Goal: Information Seeking & Learning: Check status

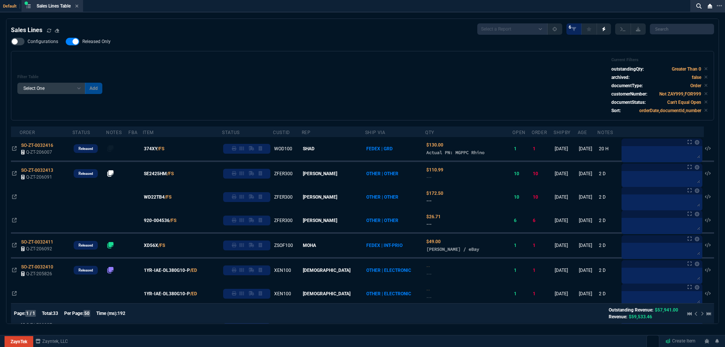
select select
click at [93, 40] on span "Released Only" at bounding box center [96, 42] width 28 height 6
click at [66, 42] on input "Released Only" at bounding box center [65, 42] width 0 height 0
checkbox input "false"
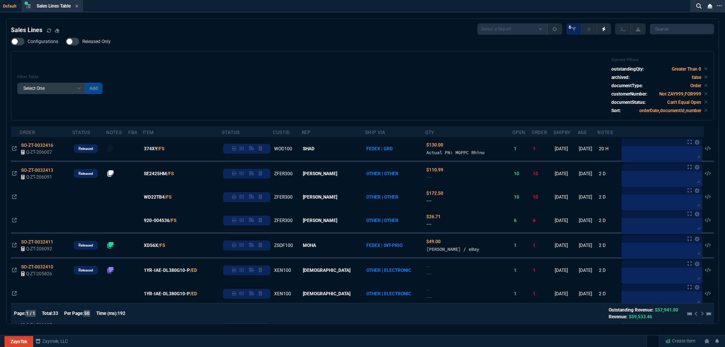
click at [331, 39] on div "Configurations Released Only Filter Table Select One Add Filter () Age () ATS (…" at bounding box center [362, 79] width 703 height 83
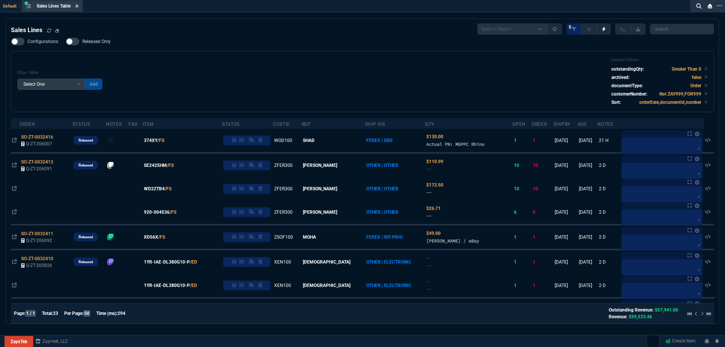
click at [77, 8] on fa-icon at bounding box center [76, 6] width 3 height 5
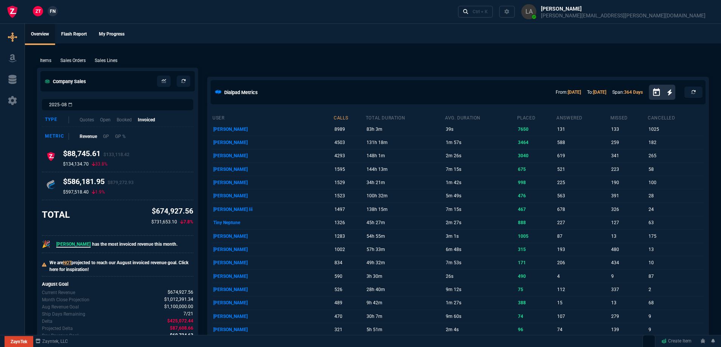
click at [55, 12] on span "FN" at bounding box center [53, 11] width 6 height 7
click at [108, 62] on p "Sales Lines" at bounding box center [106, 60] width 23 height 7
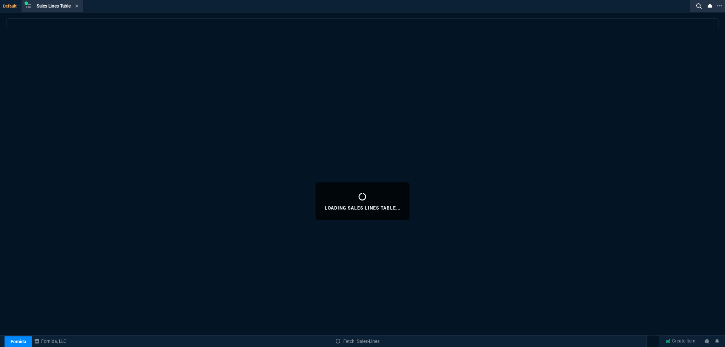
select select
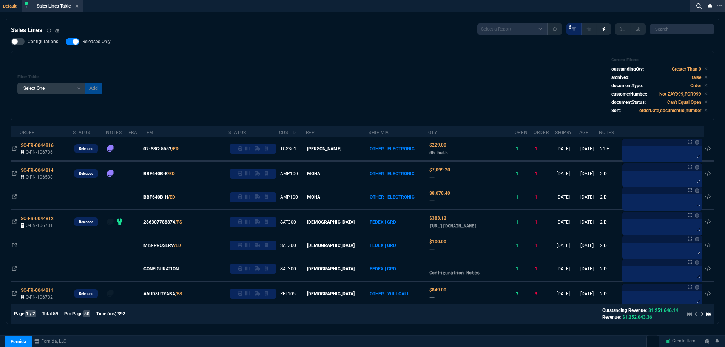
drag, startPoint x: 103, startPoint y: 45, endPoint x: 330, endPoint y: 83, distance: 230.0
click at [103, 45] on span "Released Only" at bounding box center [96, 42] width 28 height 6
click at [66, 42] on input "Released Only" at bounding box center [65, 42] width 0 height 0
checkbox input "false"
click at [340, 83] on div "Filter Table Select One Add Filter () Age () ATS () Cond (itemVariantCode) Cust…" at bounding box center [362, 85] width 690 height 57
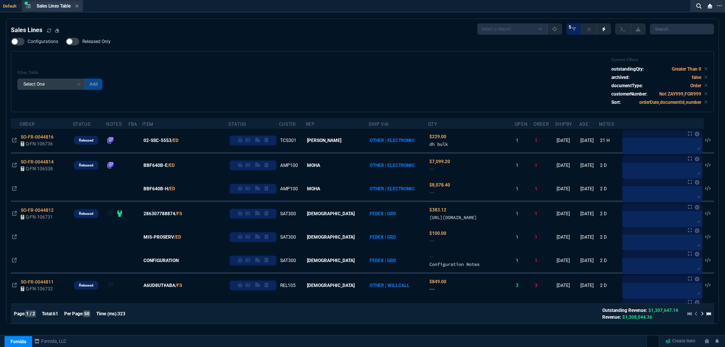
click at [81, 7] on div "Sales Lines Table Sales Line" at bounding box center [52, 6] width 59 height 9
click at [80, 7] on div "Sales Lines Table Sales Line" at bounding box center [52, 6] width 59 height 9
click at [79, 7] on icon at bounding box center [76, 6] width 3 height 5
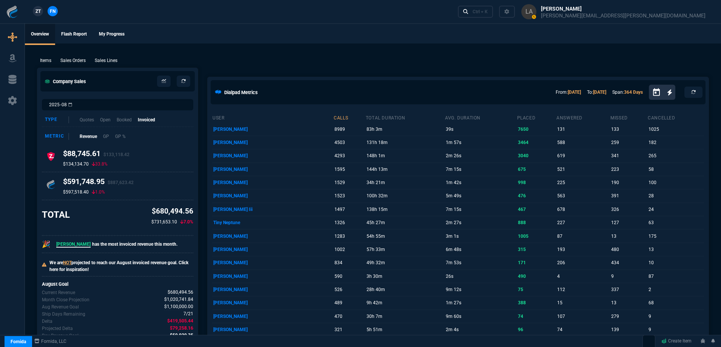
click at [37, 13] on span "ZT" at bounding box center [37, 11] width 5 height 7
click at [113, 59] on p "Sales Lines" at bounding box center [106, 60] width 23 height 7
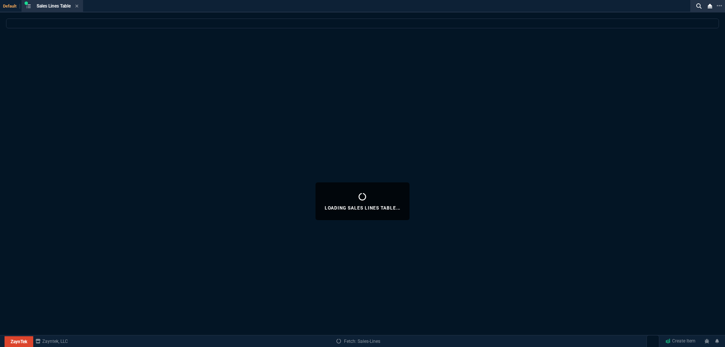
select select
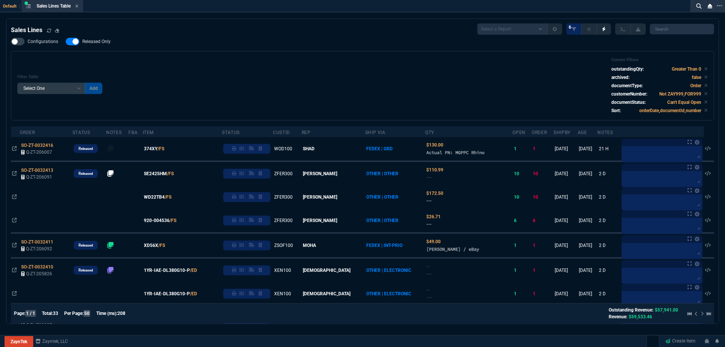
click at [96, 39] on span "Released Only" at bounding box center [96, 42] width 28 height 6
click at [66, 42] on input "Released Only" at bounding box center [65, 42] width 0 height 0
checkbox input "false"
click at [262, 72] on div "Filter Table Select One Add Filter () Age () ATS () Cond (itemVariantCode) Cust…" at bounding box center [362, 85] width 690 height 57
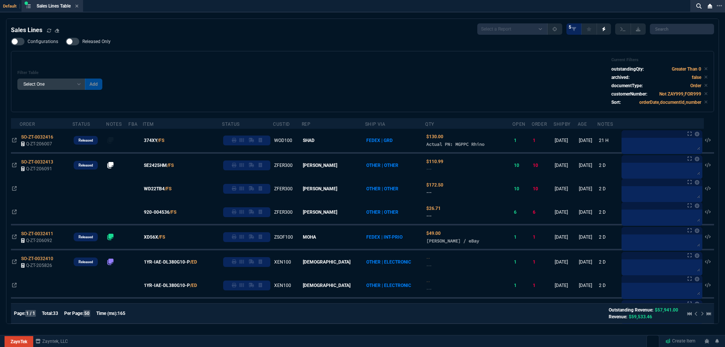
drag, startPoint x: 76, startPoint y: 8, endPoint x: 712, endPoint y: 103, distance: 642.8
click at [76, 7] on icon at bounding box center [76, 6] width 3 height 5
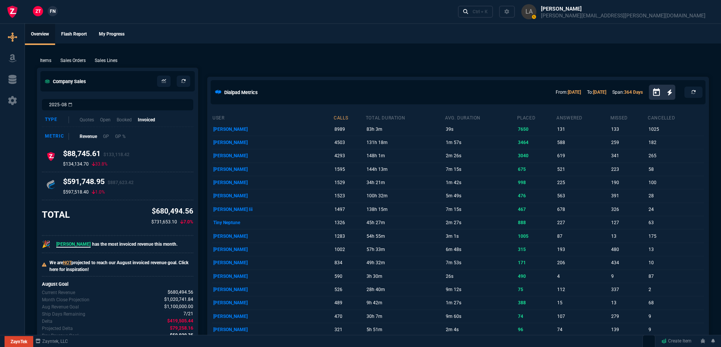
click at [114, 62] on p "Sales Lines" at bounding box center [106, 60] width 23 height 7
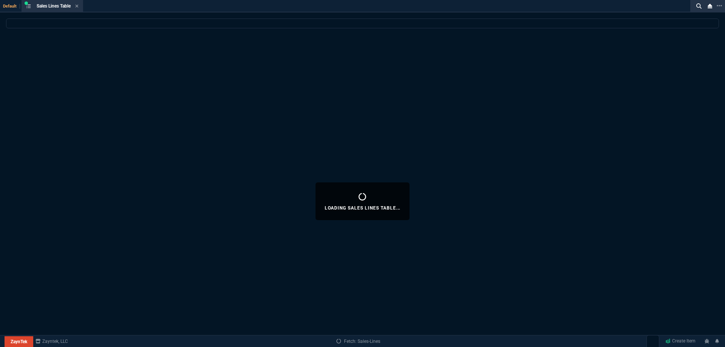
select select
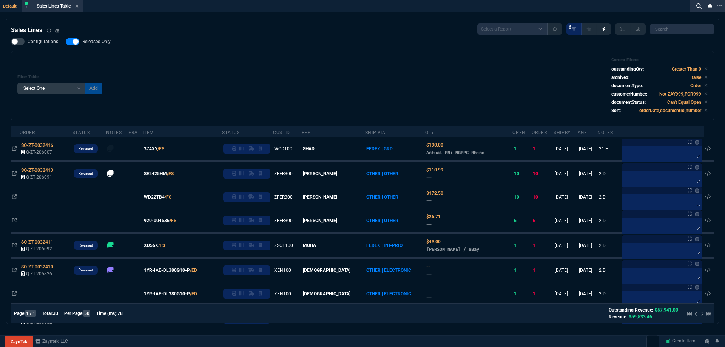
click at [99, 44] on span "Released Only" at bounding box center [96, 42] width 28 height 6
click at [66, 42] on input "Released Only" at bounding box center [65, 42] width 0 height 0
checkbox input "false"
click at [234, 68] on div "Filter Table Select One Add Filter () Age () ATS () Cond (itemVariantCode) Cust…" at bounding box center [362, 85] width 690 height 57
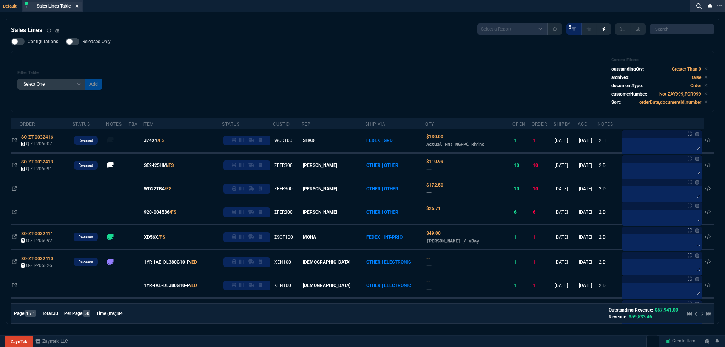
click at [79, 8] on icon at bounding box center [76, 6] width 3 height 5
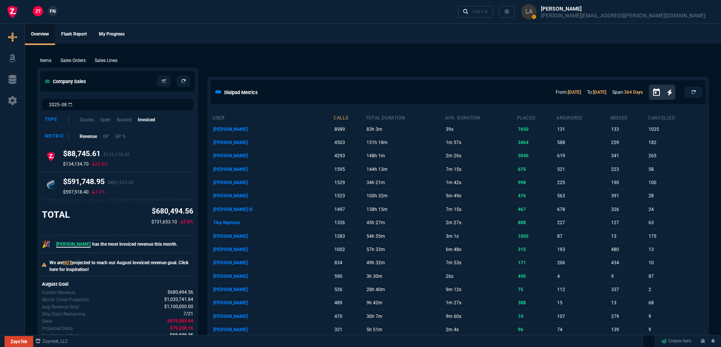
click at [56, 10] on link "FN" at bounding box center [53, 11] width 10 height 10
click at [109, 59] on p "Sales Lines" at bounding box center [106, 60] width 23 height 7
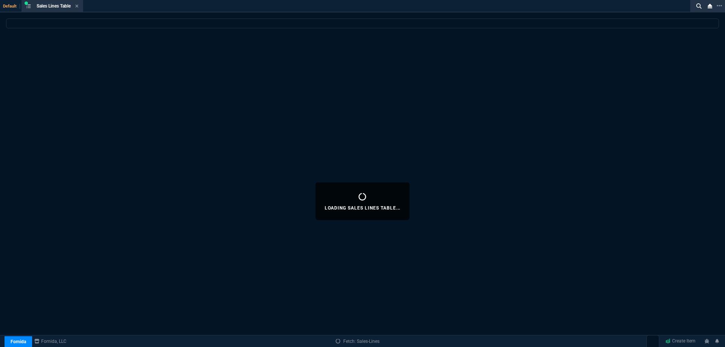
select select
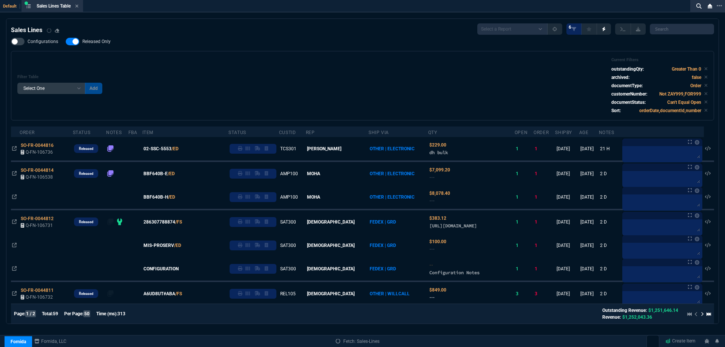
click at [99, 41] on span "Released Only" at bounding box center [96, 42] width 28 height 6
click at [66, 42] on input "Released Only" at bounding box center [65, 42] width 0 height 0
checkbox input "false"
click at [389, 83] on div "Filter Table Select One Add Filter () Age () ATS () Cond (itemVariantCode) Cust…" at bounding box center [362, 85] width 690 height 57
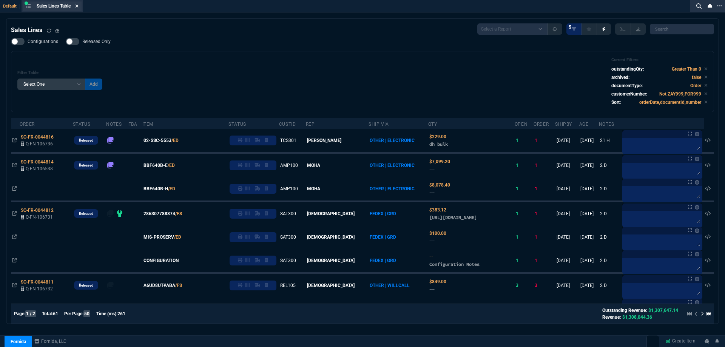
click at [79, 7] on icon at bounding box center [76, 6] width 3 height 5
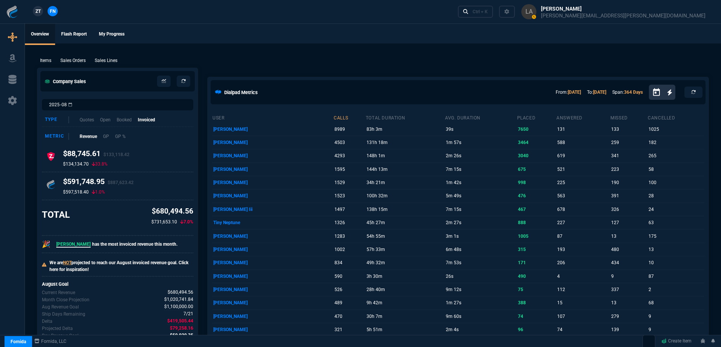
click at [40, 11] on span "ZT" at bounding box center [37, 11] width 5 height 7
click at [108, 60] on p "Sales Lines" at bounding box center [106, 60] width 23 height 7
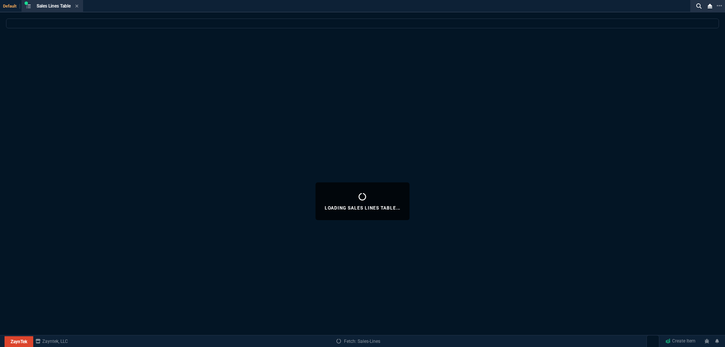
select select
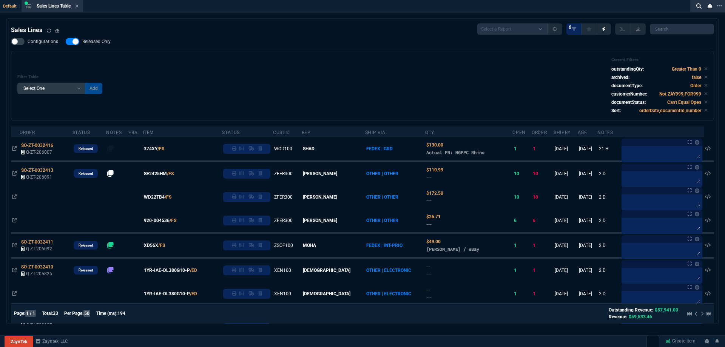
click at [92, 43] on span "Released Only" at bounding box center [96, 42] width 28 height 6
click at [66, 42] on input "Released Only" at bounding box center [65, 42] width 0 height 0
checkbox input "false"
drag, startPoint x: 407, startPoint y: 66, endPoint x: 366, endPoint y: 68, distance: 41.2
click at [405, 65] on div "Filter Table Select One Add Filter () Age () ATS () Cond (itemVariantCode) Cust…" at bounding box center [362, 85] width 690 height 57
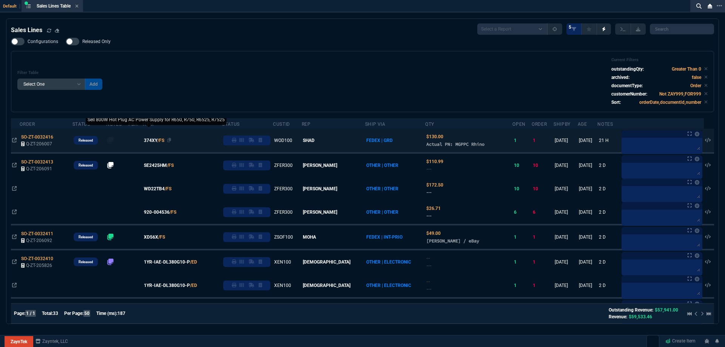
click at [157, 140] on span "374XY" at bounding box center [151, 140] width 14 height 7
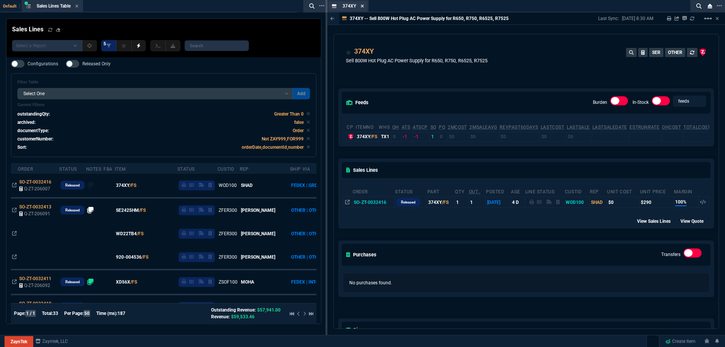
click at [362, 8] on icon at bounding box center [361, 6] width 3 height 5
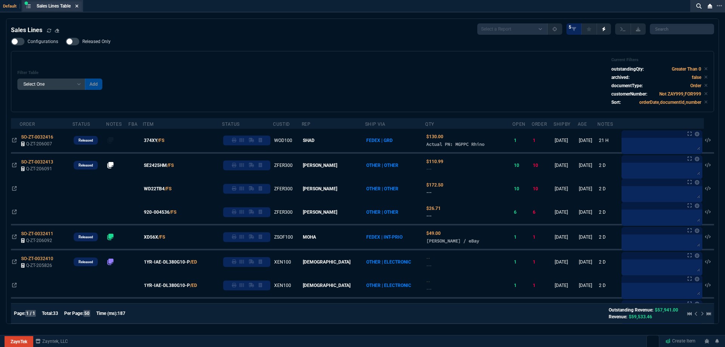
click at [78, 8] on icon at bounding box center [76, 6] width 3 height 5
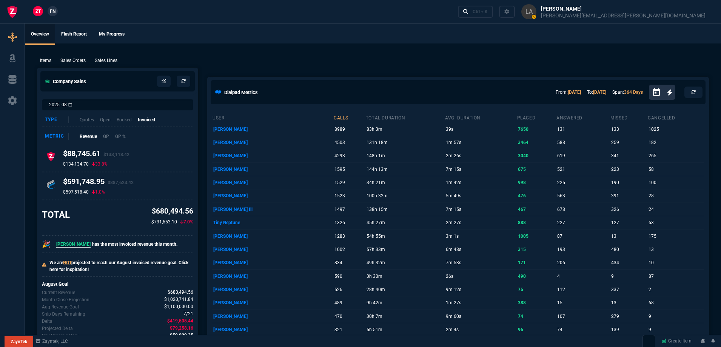
click at [54, 11] on span "FN" at bounding box center [53, 11] width 6 height 7
click at [106, 62] on p "Sales Lines" at bounding box center [106, 60] width 23 height 7
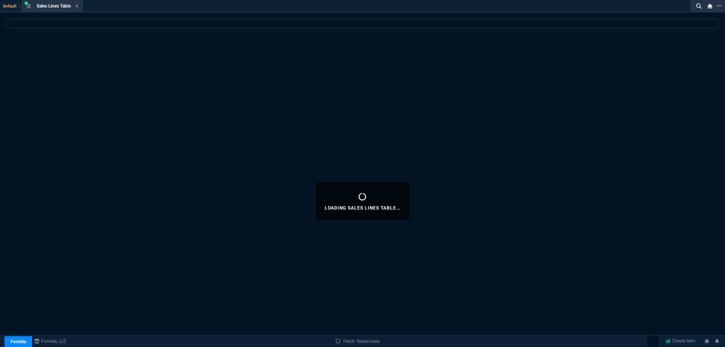
select select
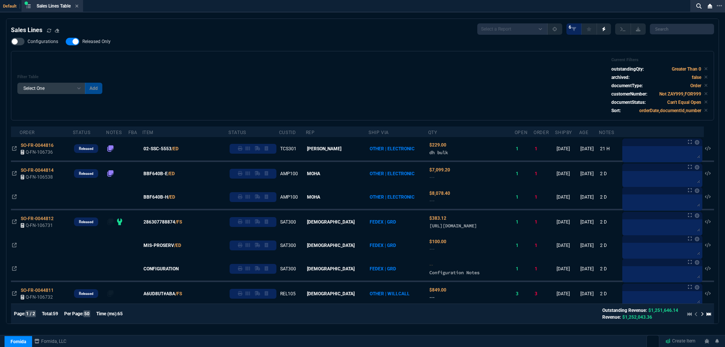
click at [100, 40] on span "Released Only" at bounding box center [96, 42] width 28 height 6
click at [66, 42] on input "Released Only" at bounding box center [65, 42] width 0 height 0
click at [158, 52] on div "Filter Table Select One Add Filter () Age () ATS () Cond (itemVariantCode) Cust…" at bounding box center [362, 85] width 703 height 69
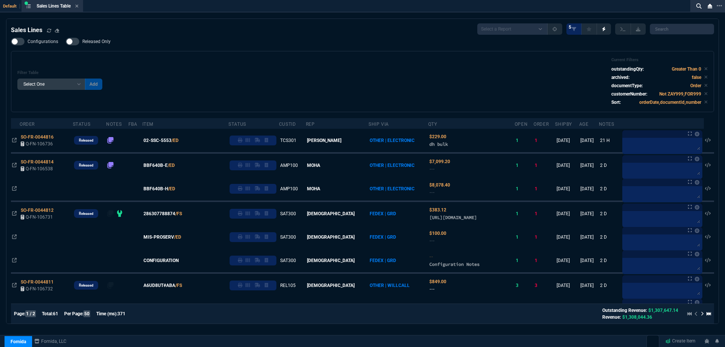
click at [107, 43] on span "Released Only" at bounding box center [96, 42] width 28 height 6
click at [66, 42] on input "Released Only" at bounding box center [65, 42] width 0 height 0
click at [249, 58] on div "Filter Table Select One Add Filter () Age () ATS () Cond (itemVariantCode) Cust…" at bounding box center [362, 81] width 690 height 48
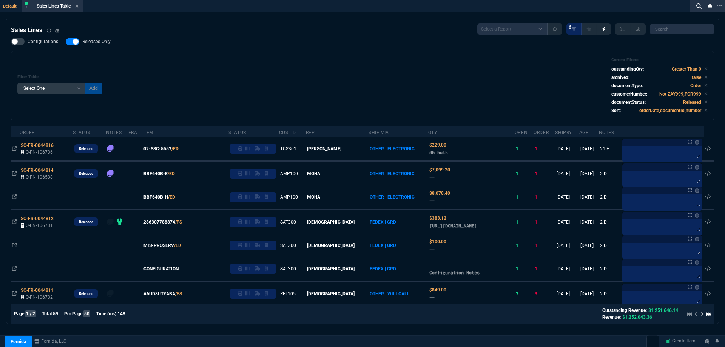
click at [102, 40] on span "Released Only" at bounding box center [96, 42] width 28 height 6
click at [66, 42] on input "Released Only" at bounding box center [65, 42] width 0 height 0
click at [229, 55] on div "Filter Table Select One Add Filter () Age () ATS () Cond (itemVariantCode) Cust…" at bounding box center [362, 85] width 703 height 69
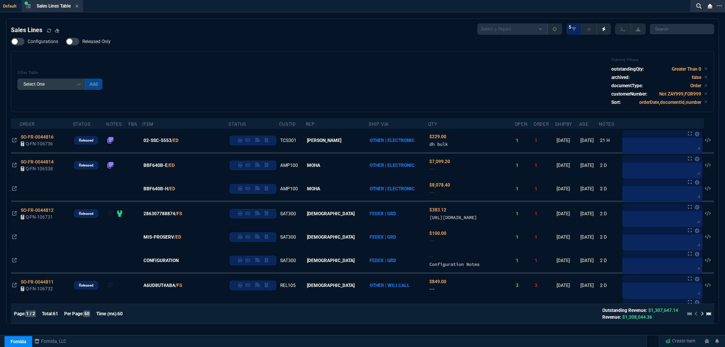
click at [104, 42] on span "Released Only" at bounding box center [96, 42] width 28 height 6
click at [66, 42] on input "Released Only" at bounding box center [65, 42] width 0 height 0
click at [224, 59] on div "Filter Table Select One Add Filter () Age () ATS () Cond (itemVariantCode) Cust…" at bounding box center [362, 81] width 690 height 48
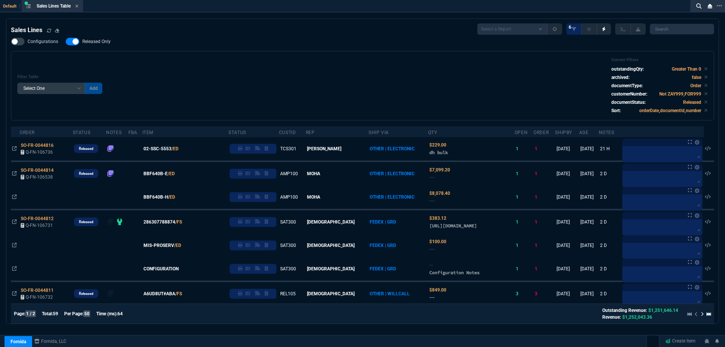
click at [104, 46] on nx-fornida-field-switch-one "Released Only" at bounding box center [92, 43] width 52 height 7
click at [171, 49] on div "Configurations Released Only Filter Table Select One Add Filter () Age () ATS (…" at bounding box center [362, 79] width 703 height 83
click at [100, 42] on span "Released Only" at bounding box center [96, 42] width 28 height 6
click at [66, 42] on input "Released Only" at bounding box center [65, 42] width 0 height 0
click at [258, 57] on div "Filter Table Select One Add Filter () Age () ATS () Cond (itemVariantCode) Cust…" at bounding box center [362, 85] width 703 height 69
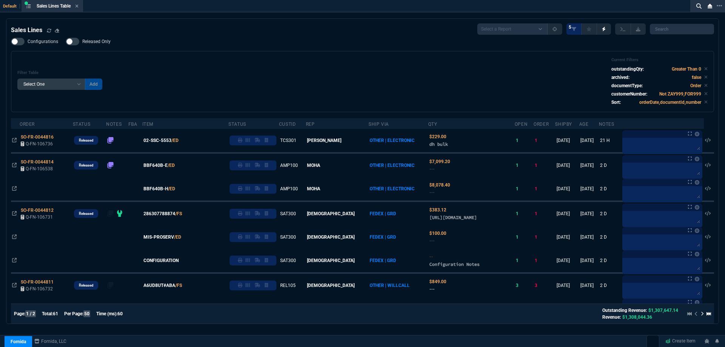
click at [109, 41] on span "Released Only" at bounding box center [96, 42] width 28 height 6
click at [66, 42] on input "Released Only" at bounding box center [65, 42] width 0 height 0
click at [202, 62] on div "Filter Table Select One Add Filter () Age () ATS () Cond (itemVariantCode) Cust…" at bounding box center [362, 81] width 690 height 48
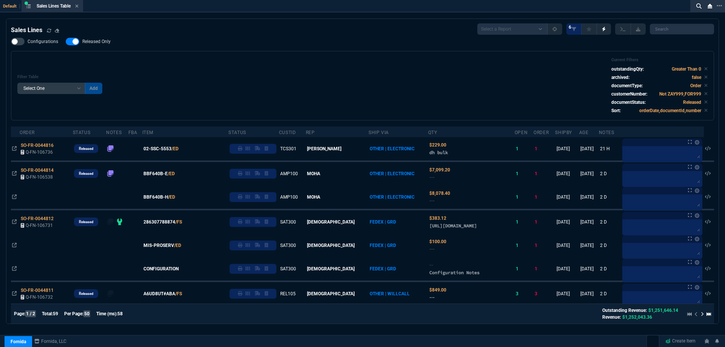
click at [92, 42] on span "Released Only" at bounding box center [96, 42] width 28 height 6
click at [66, 42] on input "Released Only" at bounding box center [65, 42] width 0 height 0
click at [223, 51] on div "Configurations Released Only Filter Table Select One Add Filter () Age () ATS (…" at bounding box center [362, 79] width 703 height 83
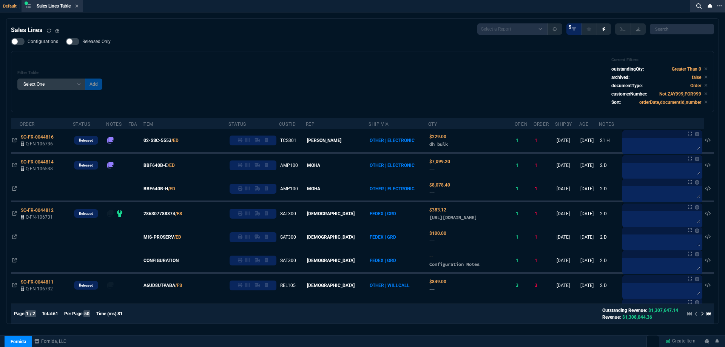
click at [106, 43] on span "Released Only" at bounding box center [96, 42] width 28 height 6
click at [66, 42] on input "Released Only" at bounding box center [65, 42] width 0 height 0
click at [175, 61] on div "Filter Table Select One Add Filter () Age () ATS () Cond (itemVariantCode) Cust…" at bounding box center [362, 81] width 690 height 48
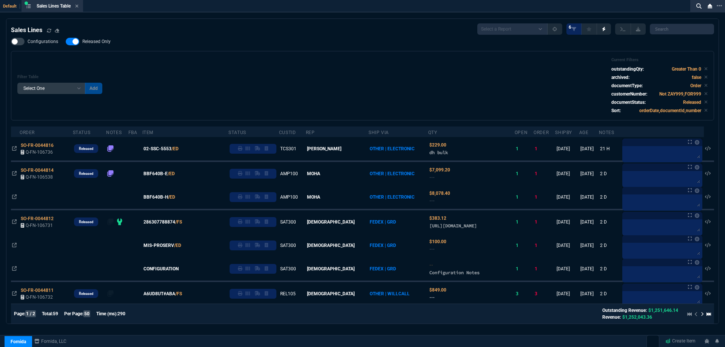
click at [99, 43] on span "Released Only" at bounding box center [96, 42] width 28 height 6
click at [66, 42] on input "Released Only" at bounding box center [65, 42] width 0 height 0
checkbox input "false"
click at [314, 53] on div "Filter Table Select One Add Filter () Age () ATS () Cond (itemVariantCode) Cust…" at bounding box center [362, 85] width 703 height 69
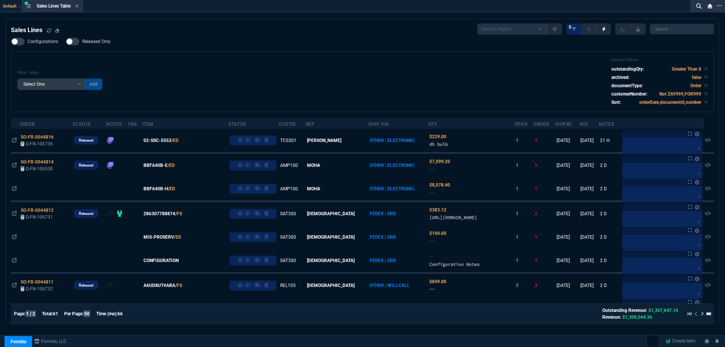
click at [79, 6] on icon at bounding box center [76, 6] width 3 height 3
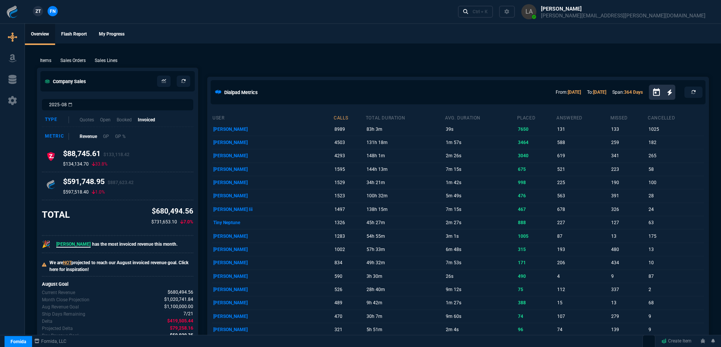
click at [38, 9] on span "ZT" at bounding box center [37, 11] width 5 height 7
click at [109, 58] on p "Sales Lines" at bounding box center [106, 60] width 23 height 7
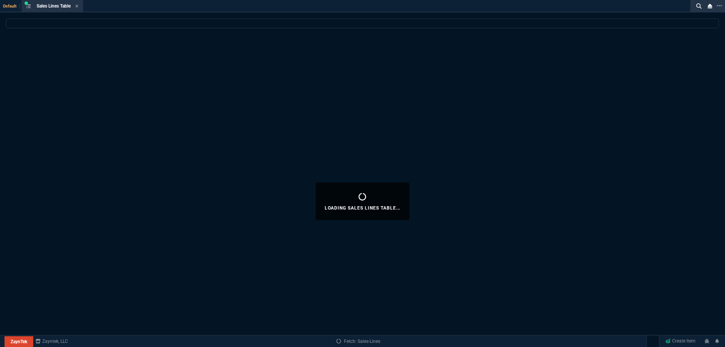
select select
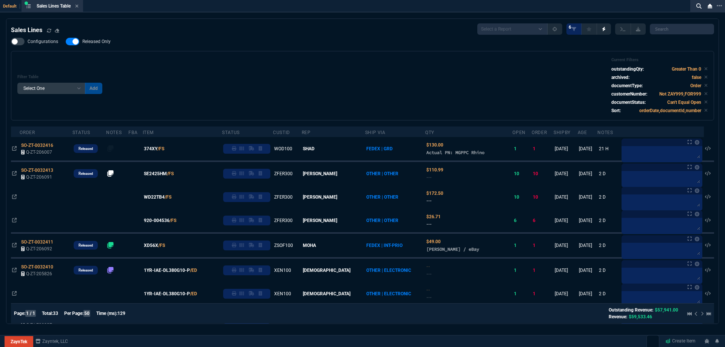
click at [95, 43] on span "Released Only" at bounding box center [96, 42] width 28 height 6
click at [66, 42] on input "Released Only" at bounding box center [65, 42] width 0 height 0
click at [296, 55] on div "Filter Table Select One Add Filter () Age () ATS () Cond (itemVariantCode) Cust…" at bounding box center [362, 85] width 703 height 69
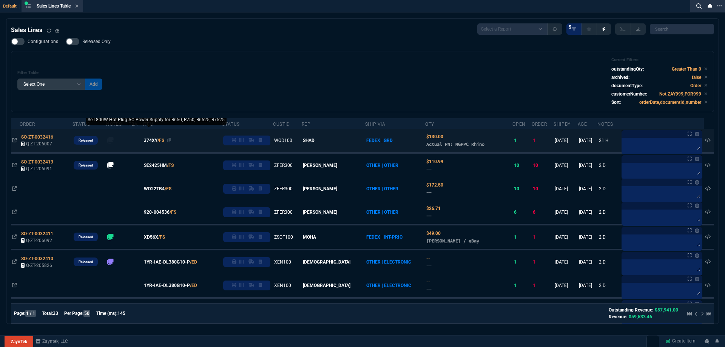
click at [157, 142] on span "374XY" at bounding box center [151, 140] width 14 height 7
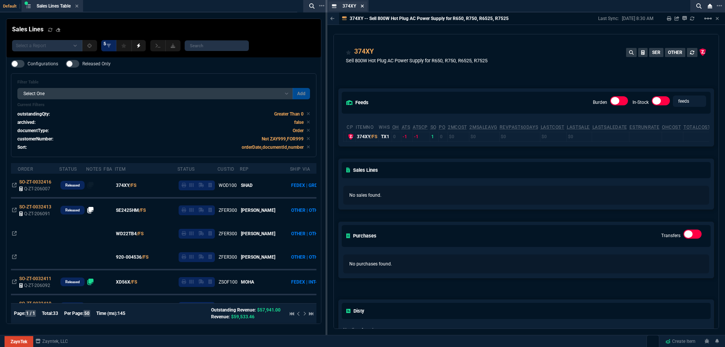
click at [364, 8] on icon at bounding box center [361, 6] width 3 height 5
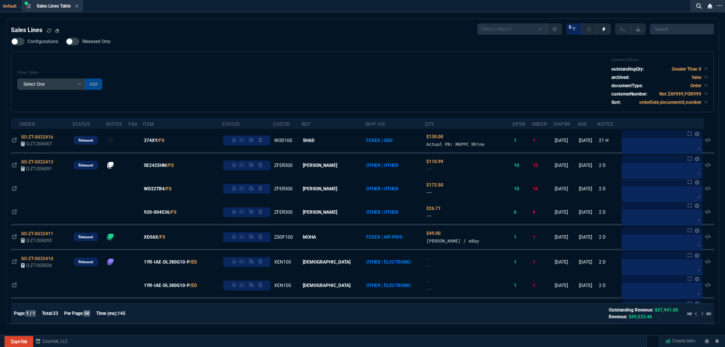
click at [104, 40] on span "Released Only" at bounding box center [96, 42] width 28 height 6
click at [66, 42] on input "Released Only" at bounding box center [65, 42] width 0 height 0
click at [291, 52] on div "Filter Table Select One Add Filter () Age () ATS () Cond (itemVariantCode) Cust…" at bounding box center [362, 81] width 703 height 61
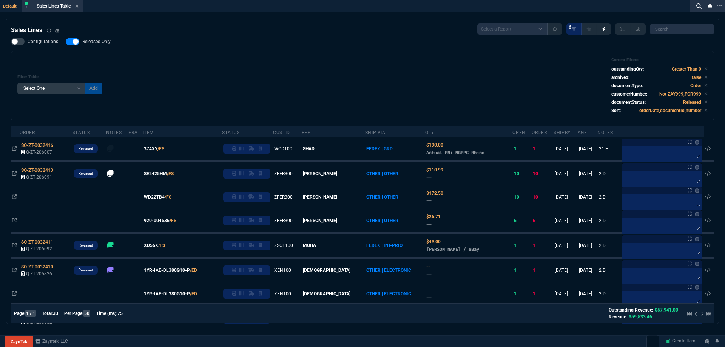
click at [100, 40] on span "Released Only" at bounding box center [96, 42] width 28 height 6
click at [66, 42] on input "Released Only" at bounding box center [65, 42] width 0 height 0
checkbox input "false"
click at [279, 43] on div "Configurations Released Only Filter Table Select One Add Filter () Age () ATS (…" at bounding box center [362, 79] width 703 height 83
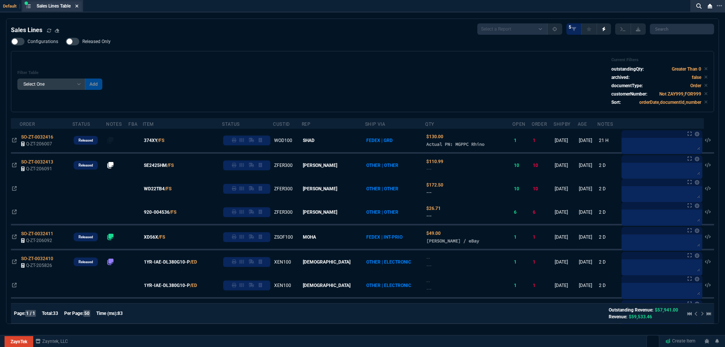
click at [77, 7] on icon at bounding box center [76, 6] width 3 height 3
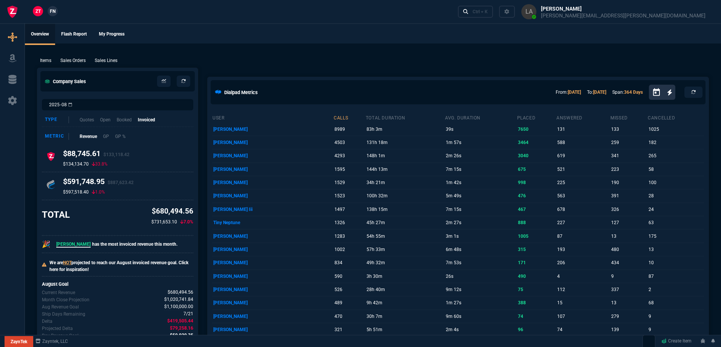
click at [52, 11] on span "FN" at bounding box center [53, 11] width 6 height 7
click at [116, 61] on p "Sales Lines" at bounding box center [106, 60] width 23 height 7
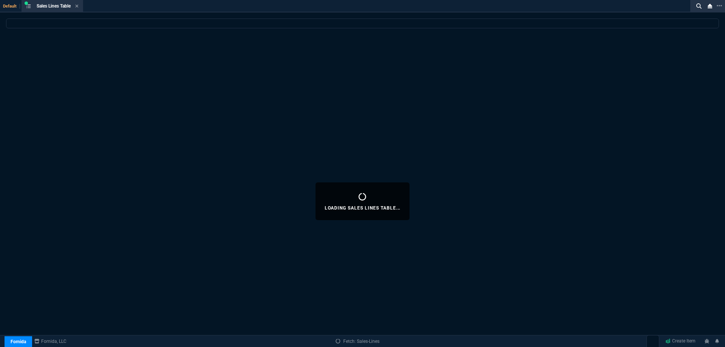
select select
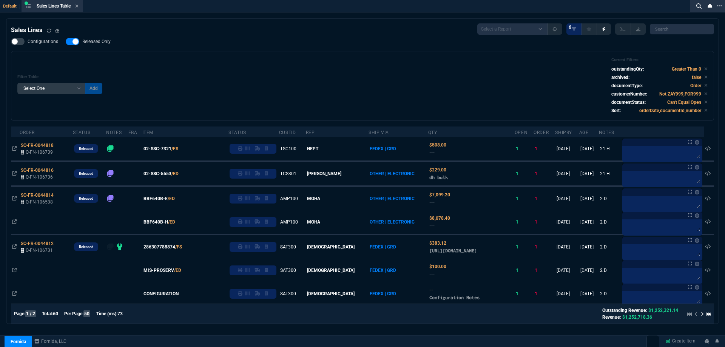
click at [104, 45] on label "Released Only" at bounding box center [92, 42] width 52 height 8
click at [66, 42] on input "Released Only" at bounding box center [65, 42] width 0 height 0
checkbox input "false"
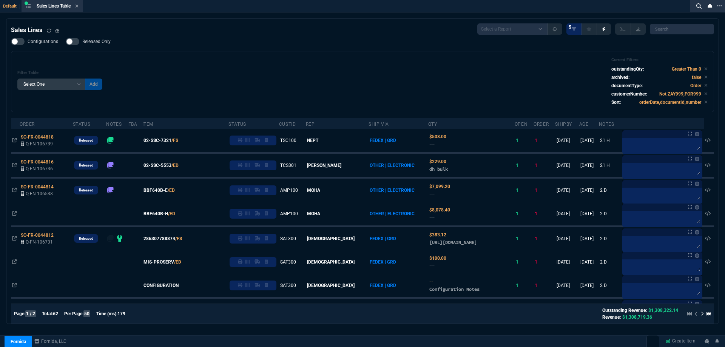
click at [242, 140] on icon at bounding box center [240, 140] width 5 height 5
click at [79, 6] on icon at bounding box center [76, 6] width 3 height 5
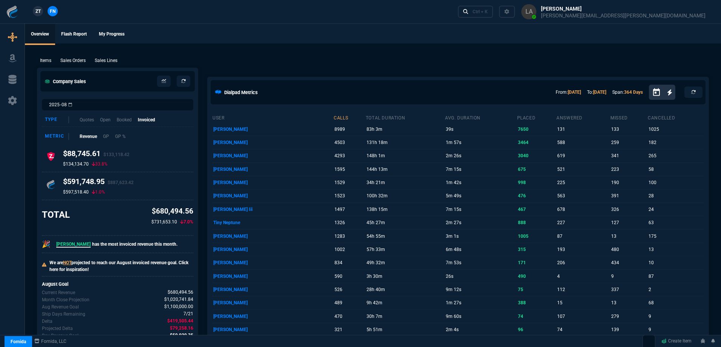
click at [39, 11] on span "ZT" at bounding box center [37, 11] width 5 height 7
click at [107, 63] on p "Sales Lines" at bounding box center [106, 60] width 23 height 7
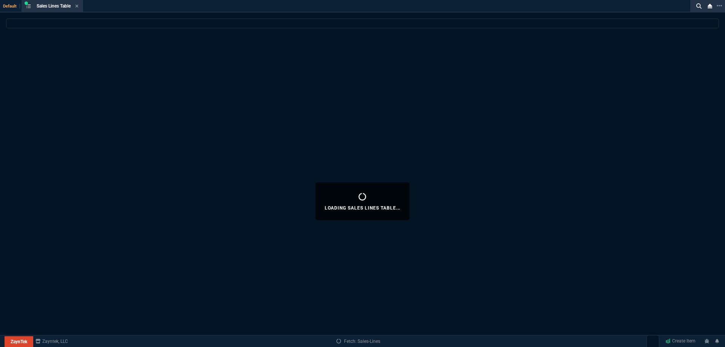
select select
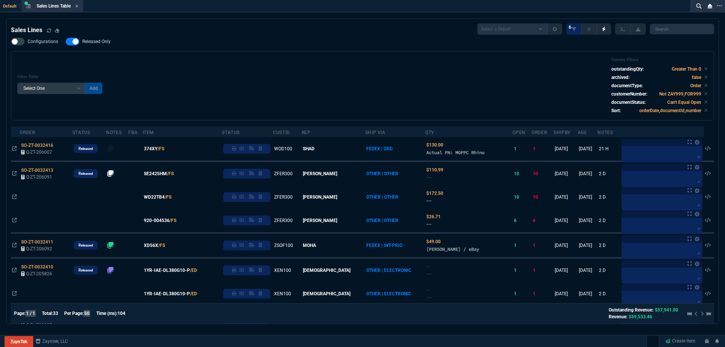
click at [105, 38] on label "Released Only" at bounding box center [92, 42] width 52 height 8
click at [66, 42] on input "Released Only" at bounding box center [65, 42] width 0 height 0
click at [328, 76] on div "Filter Table Select One Add Filter () Age () ATS () Cond (itemVariantCode) Cust…" at bounding box center [362, 85] width 690 height 57
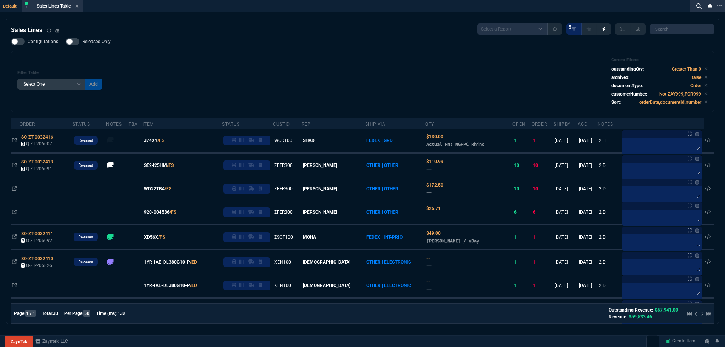
click at [98, 41] on span "Released Only" at bounding box center [96, 42] width 28 height 6
click at [66, 42] on input "Released Only" at bounding box center [65, 42] width 0 height 0
click at [279, 80] on div "Filter Table Select One Add Filter () Age () ATS () Cond (itemVariantCode) Cust…" at bounding box center [362, 81] width 690 height 48
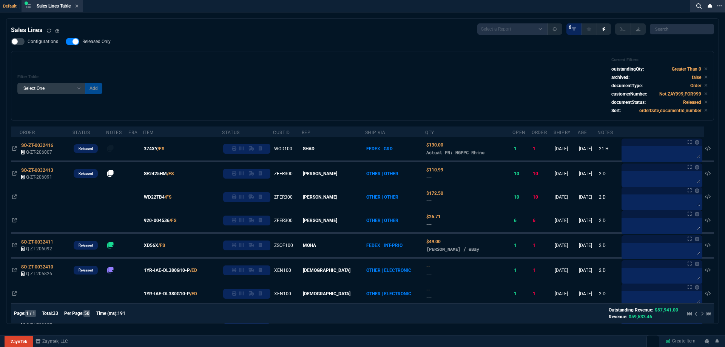
click at [109, 43] on span "Released Only" at bounding box center [96, 42] width 28 height 6
click at [66, 42] on input "Released Only" at bounding box center [65, 42] width 0 height 0
click at [339, 60] on div "Filter Table Select One Add Filter () Age () ATS () Cond (itemVariantCode) Cust…" at bounding box center [362, 85] width 690 height 57
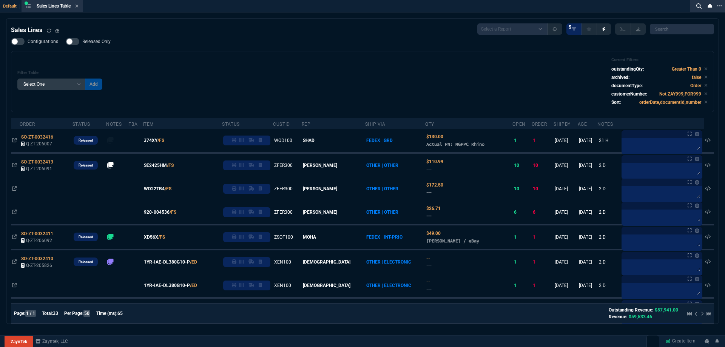
click at [95, 42] on span "Released Only" at bounding box center [96, 42] width 28 height 6
click at [66, 42] on input "Released Only" at bounding box center [65, 42] width 0 height 0
checkbox input "true"
click at [232, 48] on div "Configurations Released Only Filter Table Select One Add Filter () Age () ATS (…" at bounding box center [362, 75] width 703 height 74
